Goal: Task Accomplishment & Management: Manage account settings

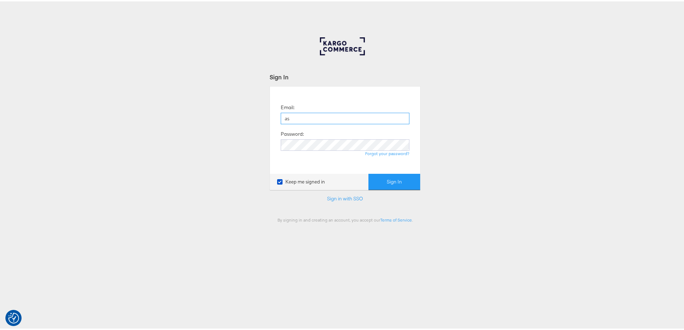
type input "ashleigh.jones@ao.com"
click at [369, 173] on button "Sign In" at bounding box center [395, 181] width 52 height 16
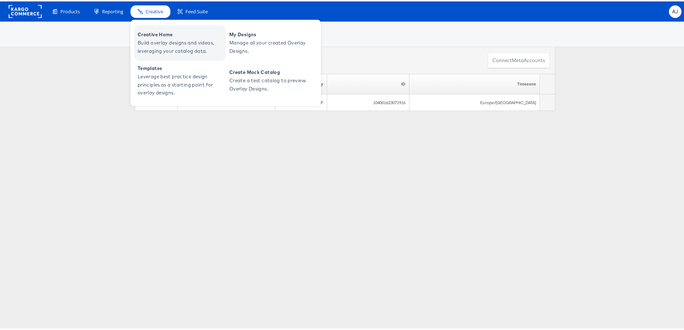
click at [154, 35] on span "Creative Home" at bounding box center [181, 33] width 86 height 8
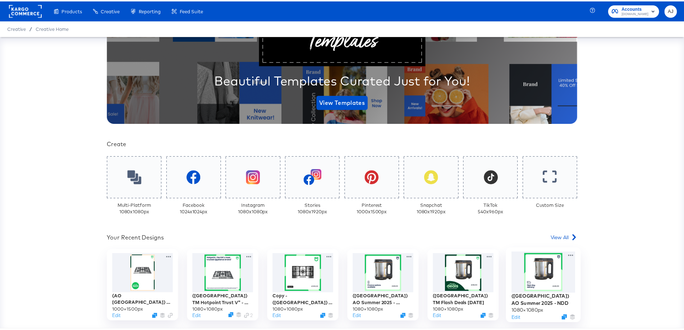
scroll to position [144, 0]
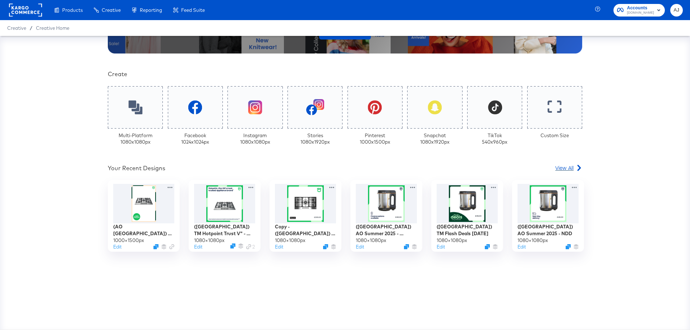
click at [562, 174] on link "View All" at bounding box center [568, 169] width 27 height 10
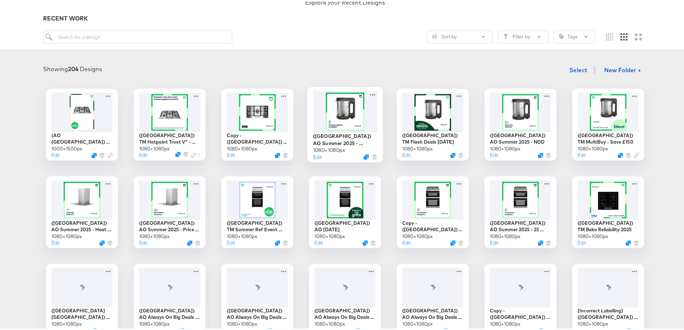
scroll to position [72, 0]
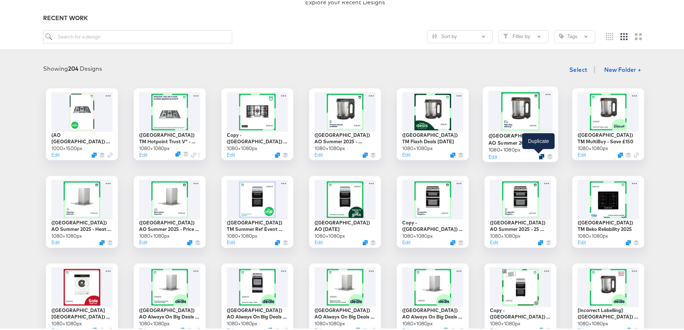
click at [540, 155] on icon "Duplicate" at bounding box center [541, 155] width 5 height 5
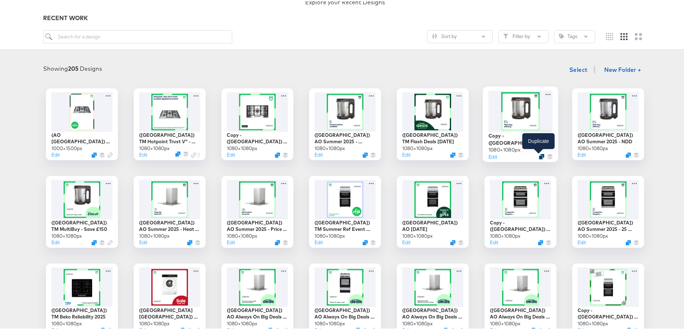
click at [540, 154] on icon "Duplicate" at bounding box center [541, 155] width 5 height 5
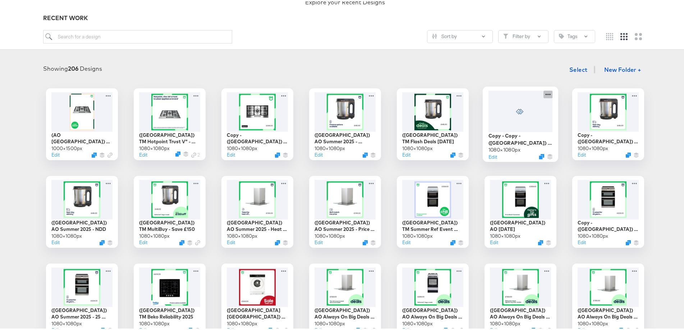
click at [546, 95] on icon at bounding box center [548, 93] width 9 height 8
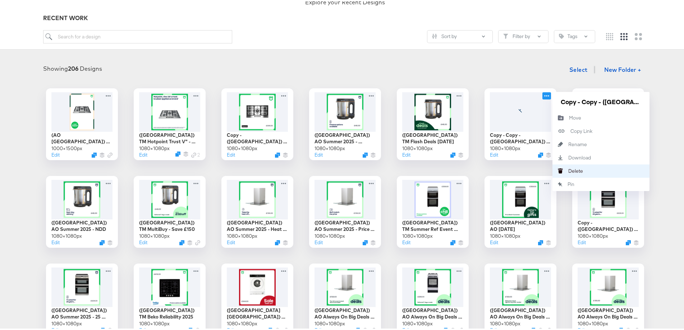
click at [568, 170] on div "Delete Delete" at bounding box center [568, 170] width 0 height 0
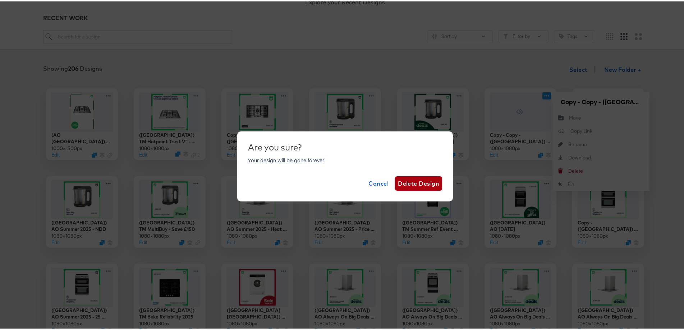
click at [416, 182] on span "Delete Design" at bounding box center [418, 182] width 41 height 10
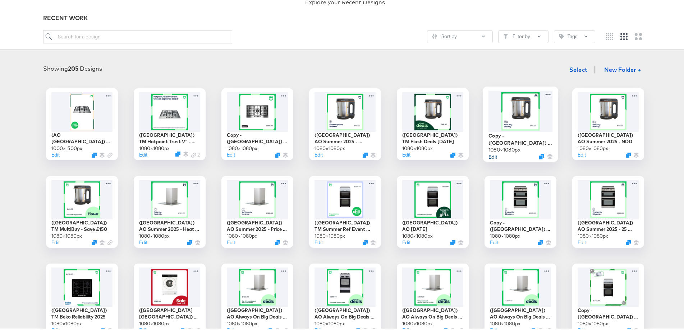
click at [494, 155] on button "Edit" at bounding box center [493, 155] width 9 height 7
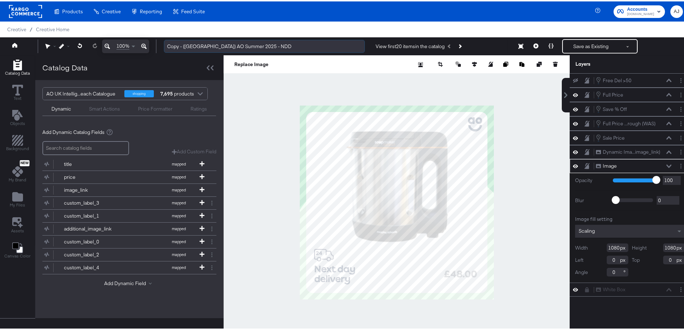
click at [250, 43] on input "Copy - (UK) AO Summer 2025 - NDD" at bounding box center [264, 44] width 201 height 13
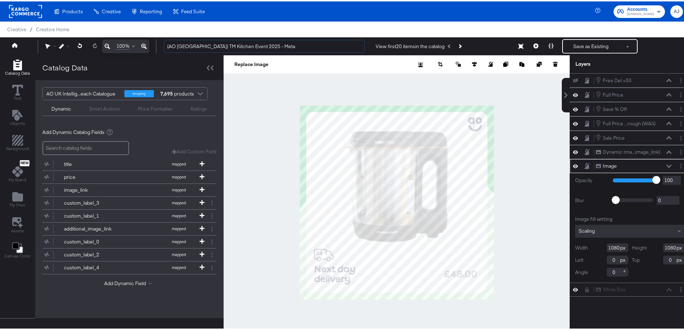
type input "(AO UK) TM Kitchen Event 2025 - Meta"
click at [246, 114] on div at bounding box center [397, 201] width 346 height 295
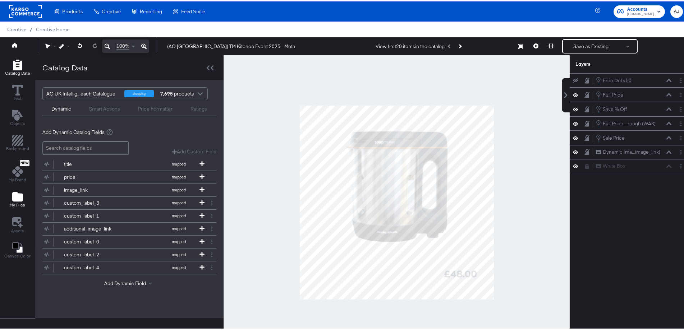
click at [17, 194] on icon "Add Files" at bounding box center [17, 195] width 11 height 9
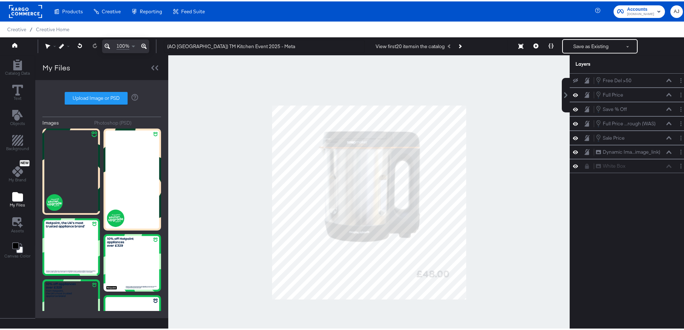
click at [100, 96] on label "Upload Image or PSD" at bounding box center [96, 97] width 62 height 12
click at [102, 97] on input "Upload Image or PSD" at bounding box center [102, 97] width 0 height 0
type input "C:\fakepath\03 133283 AO Paid Social Overlay 1080x1080.jpg"
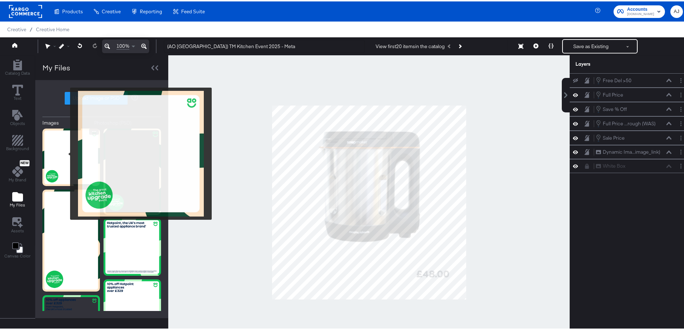
click at [65, 152] on img at bounding box center [71, 156] width 58 height 58
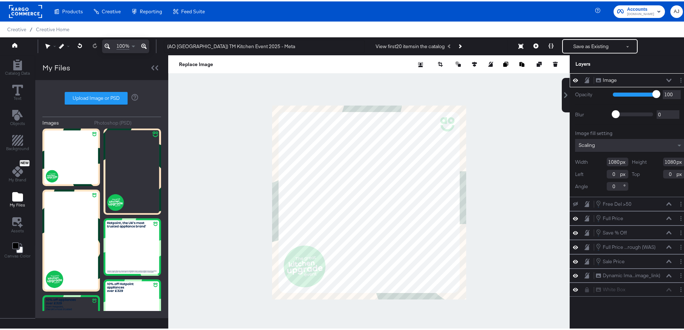
click at [667, 78] on icon at bounding box center [669, 78] width 5 height 3
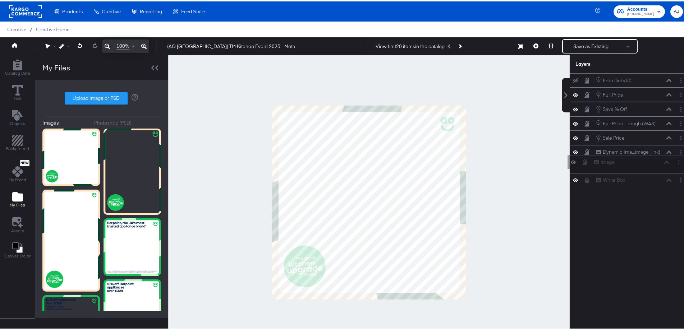
drag, startPoint x: 625, startPoint y: 82, endPoint x: 630, endPoint y: 167, distance: 84.6
click at [630, 167] on div "Image Image Free Del >50 Free Del >50 Full Price Full Price Save % Off Save % O…" at bounding box center [630, 129] width 120 height 114
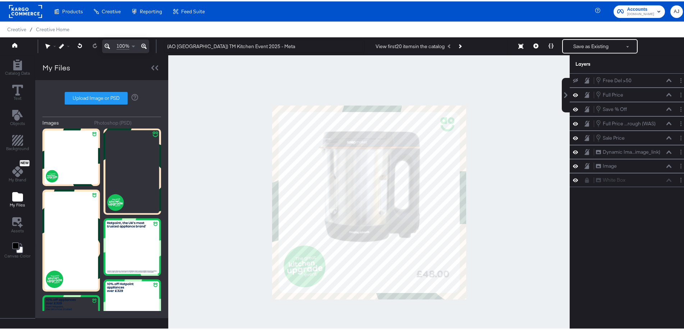
click at [534, 203] on div at bounding box center [369, 201] width 402 height 295
click at [461, 45] on icon "Next Product" at bounding box center [460, 45] width 4 height 4
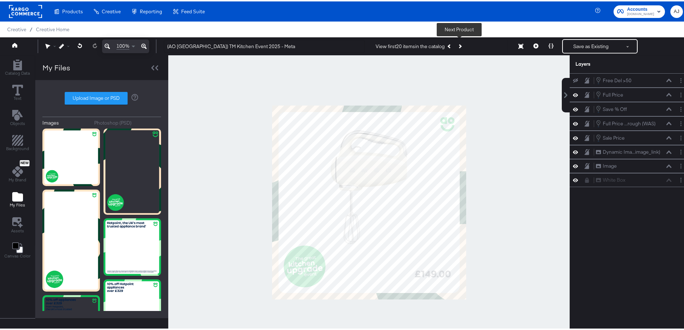
click at [461, 45] on icon "Next Product" at bounding box center [460, 45] width 4 height 4
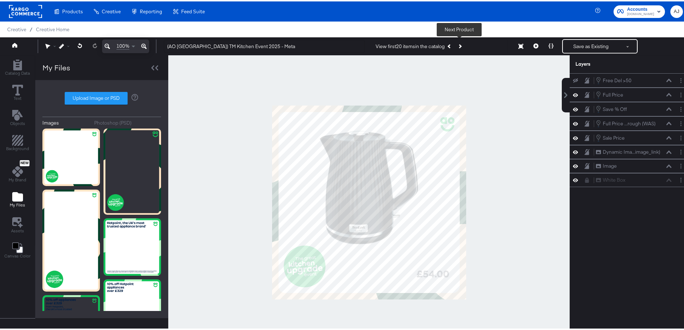
click at [461, 45] on icon "Next Product" at bounding box center [460, 45] width 4 height 4
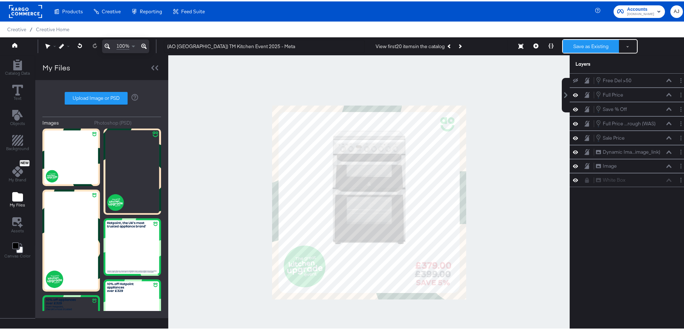
click at [596, 47] on button "Save as Existing" at bounding box center [591, 44] width 56 height 13
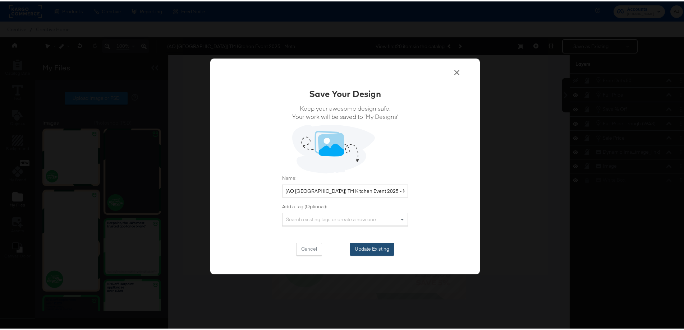
click at [380, 245] on button "Update Existing" at bounding box center [372, 248] width 45 height 13
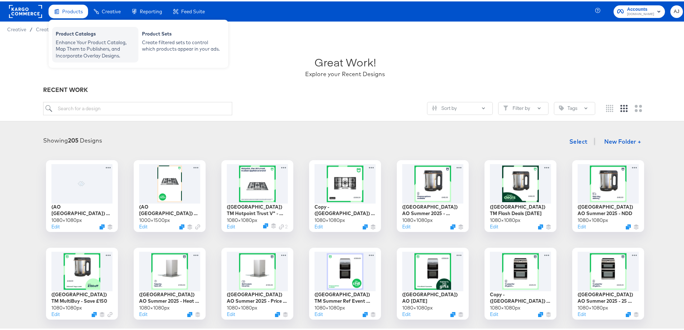
click at [74, 32] on div "Product Catalogs" at bounding box center [95, 33] width 79 height 9
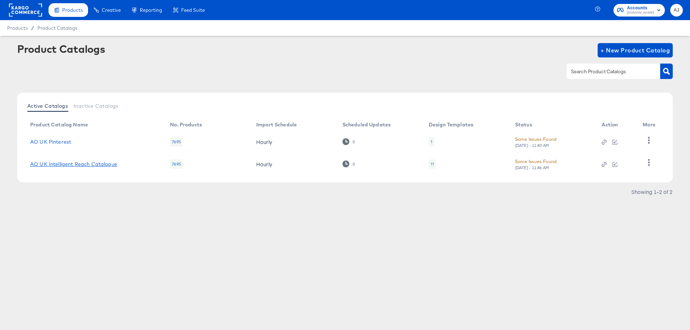
click at [99, 165] on link "AO UK Intelligent Reach Catalogue" at bounding box center [73, 164] width 87 height 6
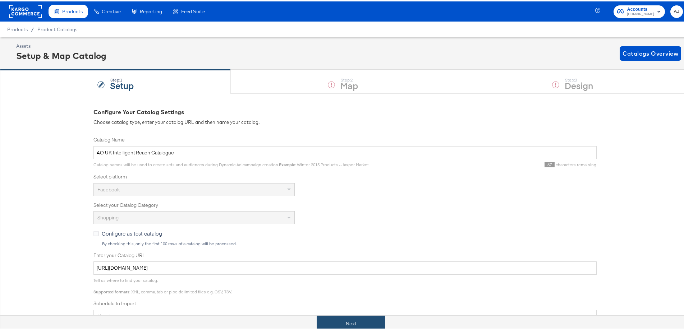
click at [330, 320] on button "Next" at bounding box center [351, 323] width 69 height 16
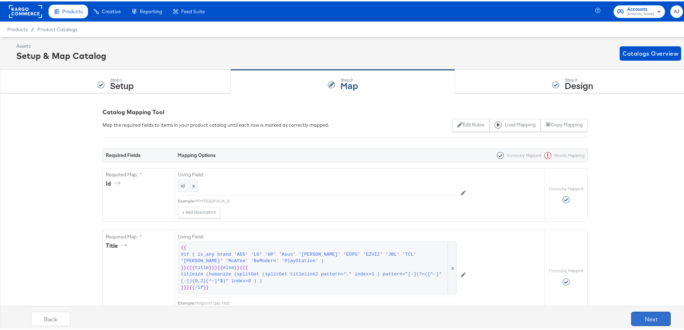
click at [639, 320] on button "Next" at bounding box center [651, 318] width 40 height 14
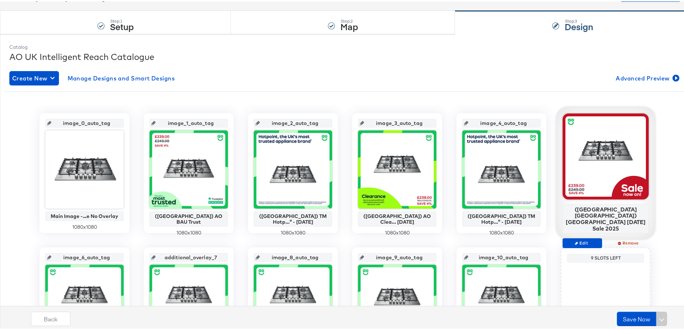
scroll to position [72, 0]
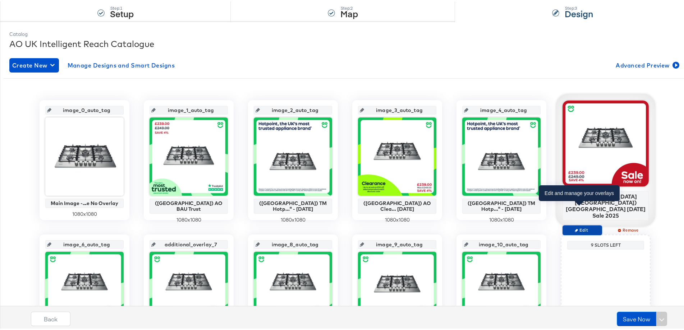
click at [579, 226] on span "Edit" at bounding box center [582, 228] width 33 height 5
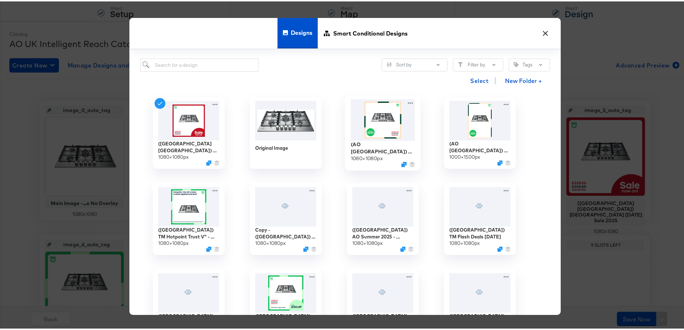
click at [401, 124] on img at bounding box center [383, 118] width 64 height 41
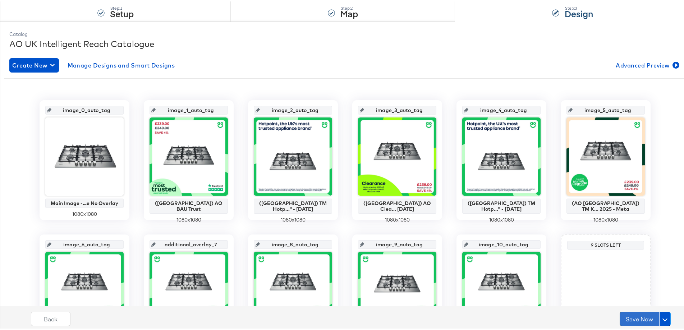
click at [621, 317] on button "Save Now" at bounding box center [640, 318] width 40 height 14
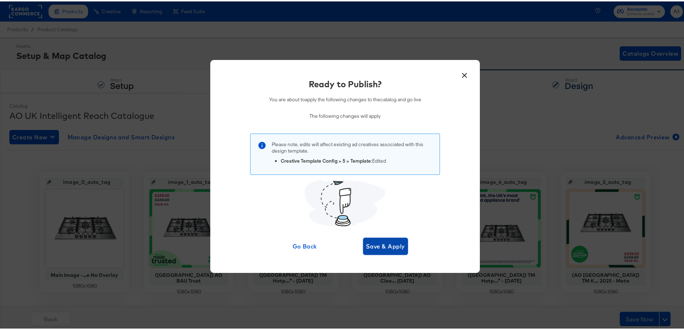
click at [394, 247] on span "Save & Apply" at bounding box center [385, 245] width 39 height 10
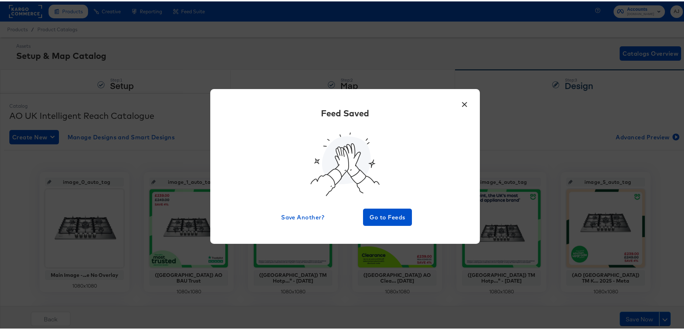
click at [462, 99] on button "×" at bounding box center [464, 101] width 13 height 13
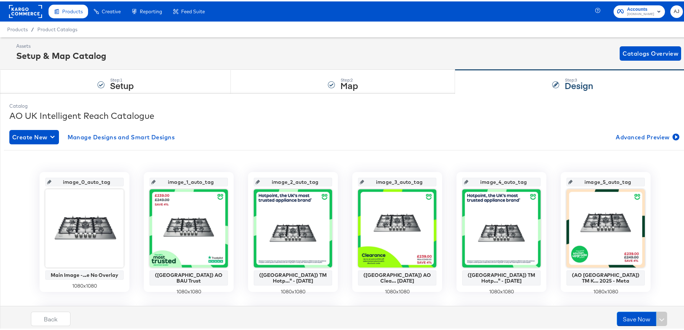
click at [34, 9] on rect at bounding box center [25, 10] width 33 height 13
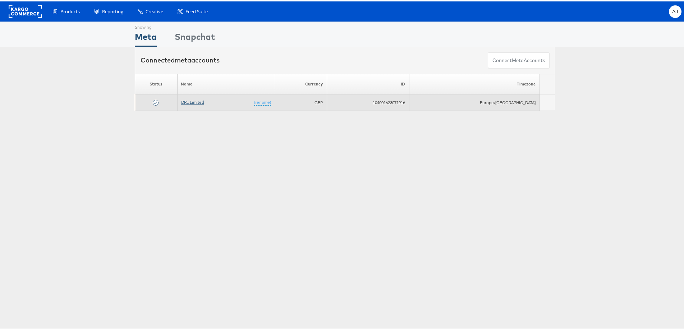
click at [197, 100] on link "DRL Limited" at bounding box center [192, 100] width 23 height 5
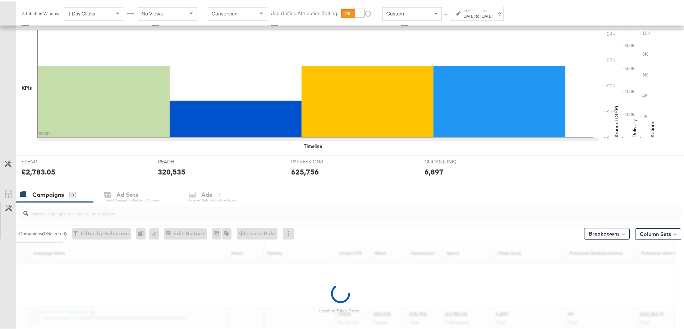
scroll to position [194, 0]
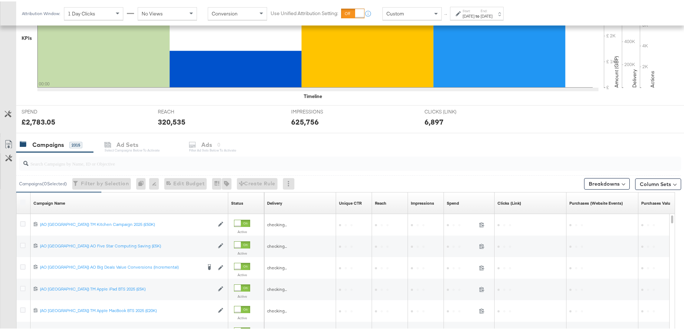
click at [90, 166] on input "search" at bounding box center [324, 159] width 592 height 14
paste input "(AO [GEOGRAPHIC_DATA]) TM Kitchen Campaign 2025 (£50K)"
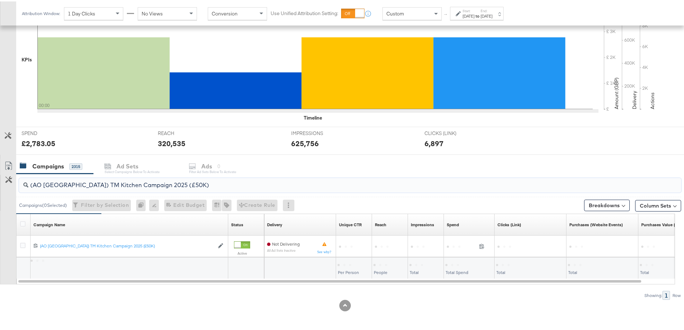
scroll to position [172, 0]
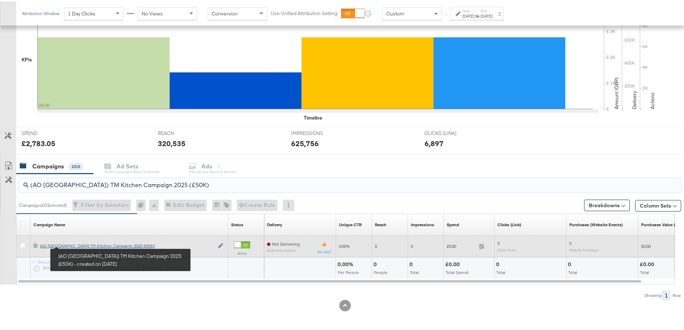
type input "(AO [GEOGRAPHIC_DATA]) TM Kitchen Campaign 2025 (£50K)"
click at [77, 244] on div "(AO [GEOGRAPHIC_DATA]) TM Kitchen Campaign 2025 (£50K) (AO [GEOGRAPHIC_DATA]) T…" at bounding box center [127, 245] width 174 height 6
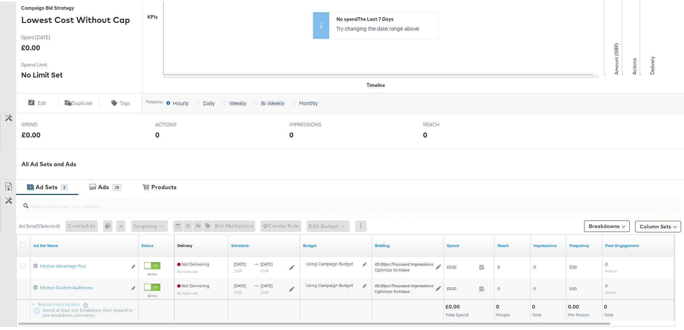
scroll to position [234, 0]
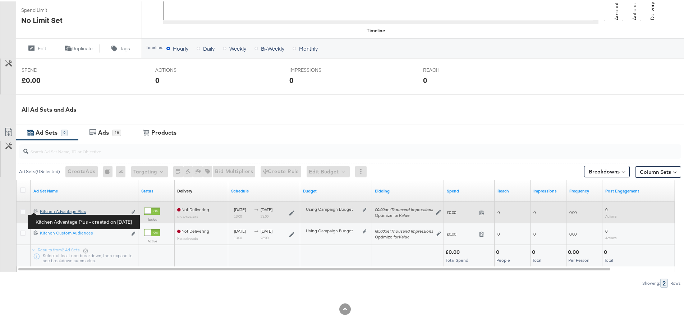
click at [55, 210] on div "Kitchen Advantage Plus Kitchen Advantage Plus" at bounding box center [83, 210] width 87 height 6
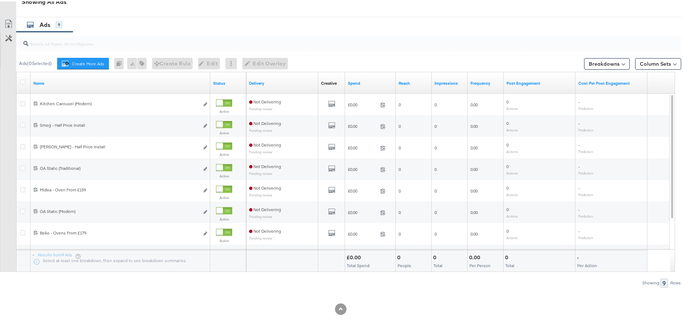
scroll to position [387, 0]
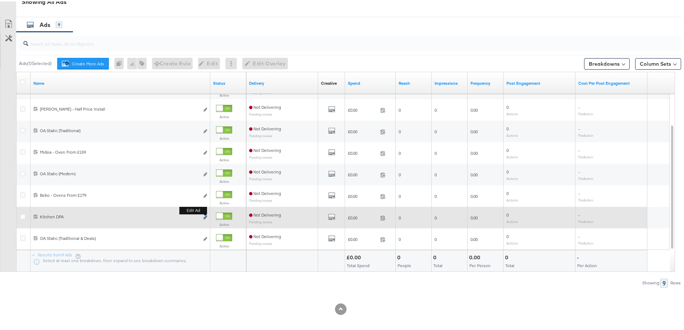
click at [204, 217] on icon "link" at bounding box center [205, 216] width 4 height 4
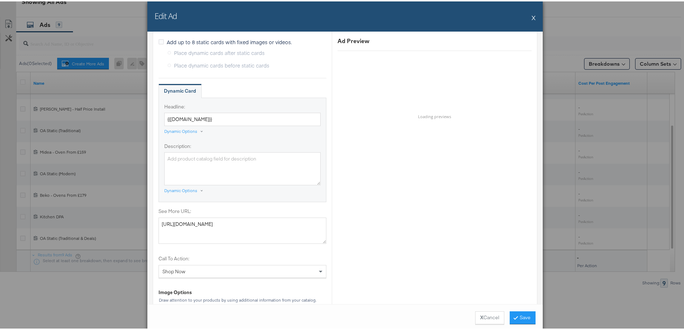
scroll to position [539, 0]
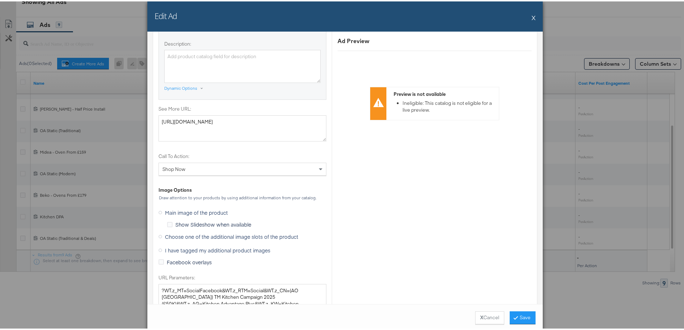
click at [159, 235] on icon at bounding box center [161, 236] width 4 height 4
click at [0, 0] on input "Choose one of the additional image slots of the product" at bounding box center [0, 0] width 0 height 0
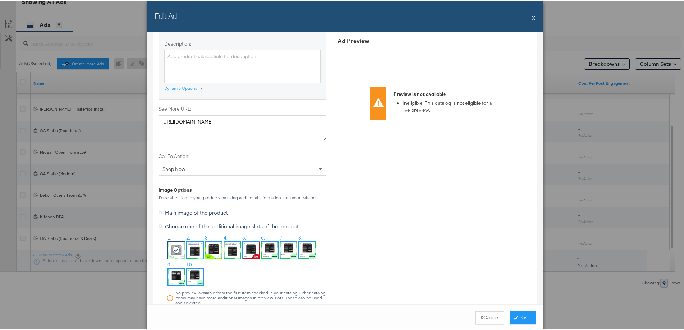
click at [252, 248] on img at bounding box center [251, 249] width 17 height 17
click at [515, 319] on icon at bounding box center [516, 316] width 2 height 4
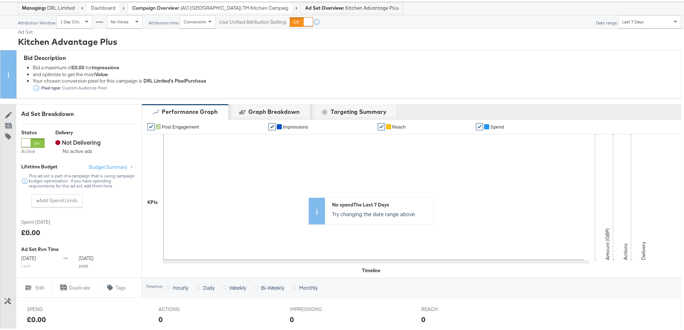
scroll to position [0, 0]
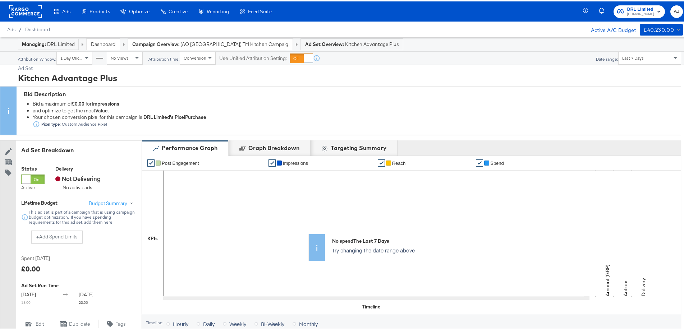
click at [259, 42] on span "(AO [GEOGRAPHIC_DATA]) TM Kitchen Campaign 2025 (£50K)" at bounding box center [234, 43] width 108 height 7
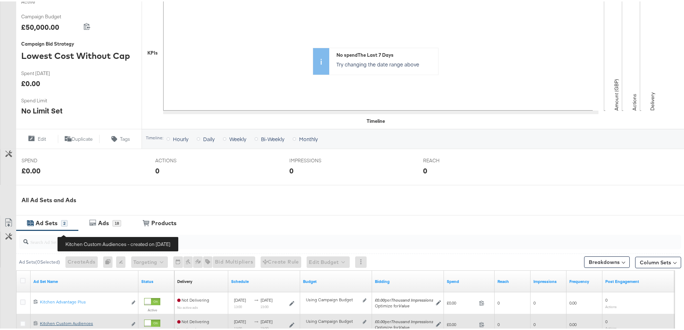
scroll to position [234, 0]
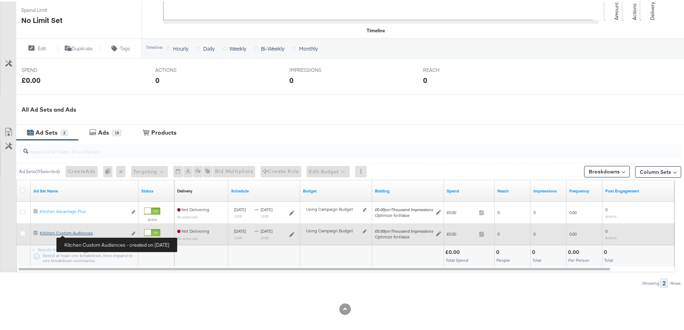
click at [83, 233] on div "Kitchen Custom Audiences Kitchen Custom Audiences" at bounding box center [83, 232] width 87 height 6
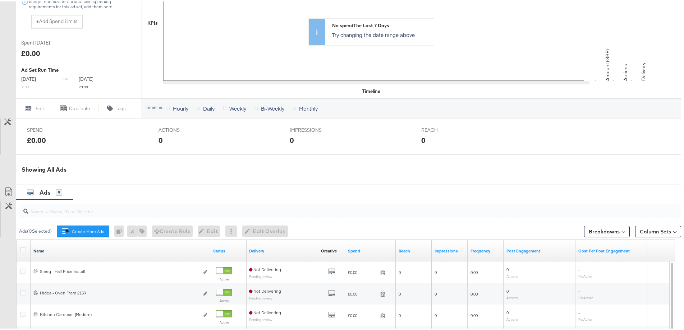
scroll to position [279, 0]
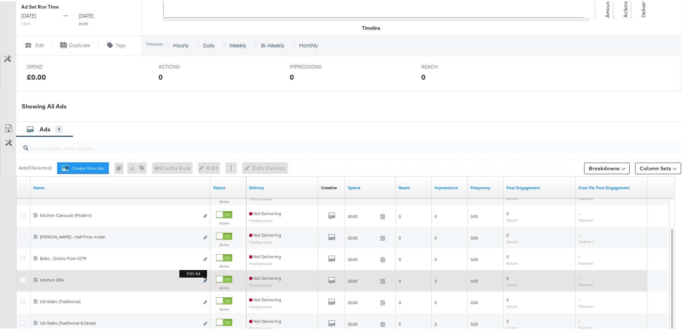
click at [204, 282] on icon "link" at bounding box center [205, 280] width 4 height 4
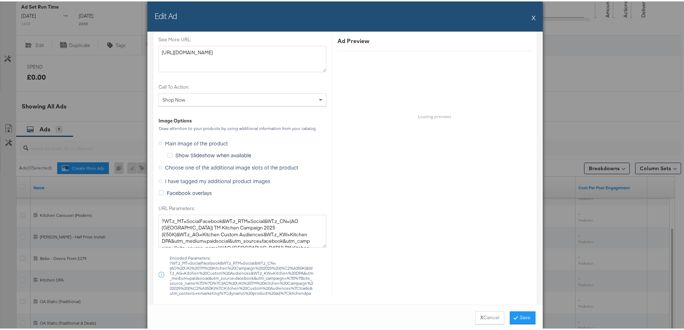
scroll to position [611, 0]
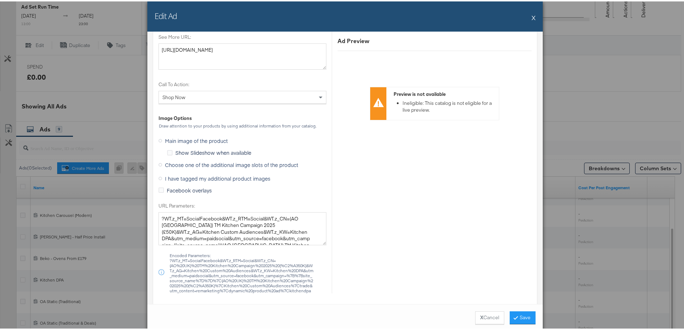
click at [181, 164] on span "Choose one of the additional image slots of the product" at bounding box center [231, 163] width 133 height 7
click at [0, 0] on input "Choose one of the additional image slots of the product" at bounding box center [0, 0] width 0 height 0
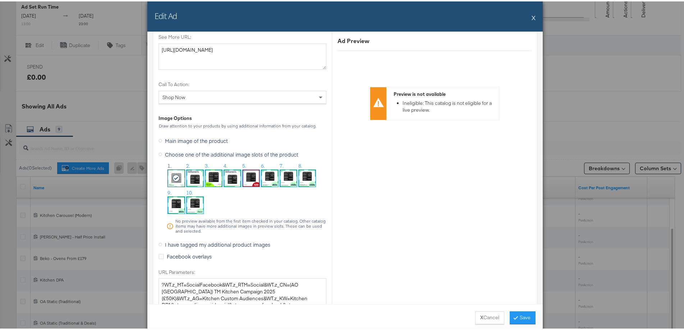
click at [247, 175] on img at bounding box center [251, 177] width 17 height 17
click at [510, 316] on button "Save" at bounding box center [523, 316] width 26 height 13
